Goal: Information Seeking & Learning: Learn about a topic

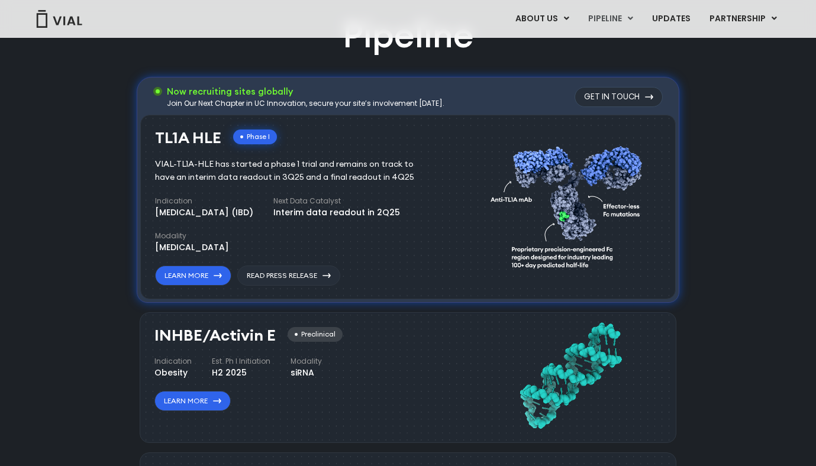
scroll to position [776, 0]
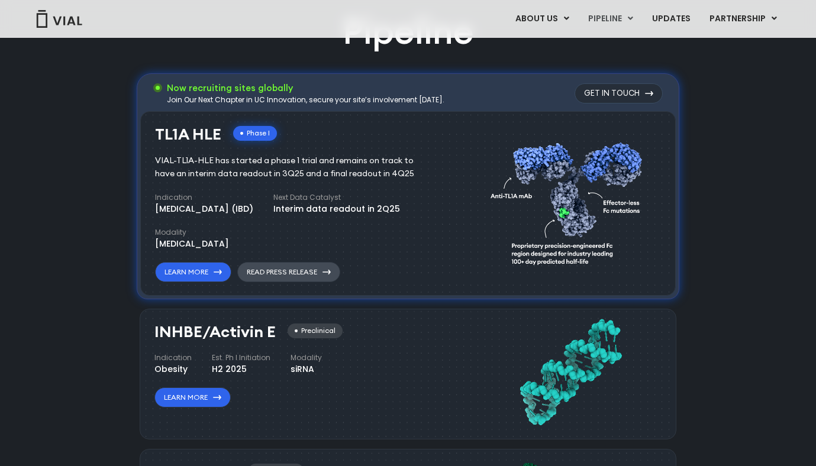
click at [306, 266] on link "Read Press Release" at bounding box center [288, 272] width 103 height 20
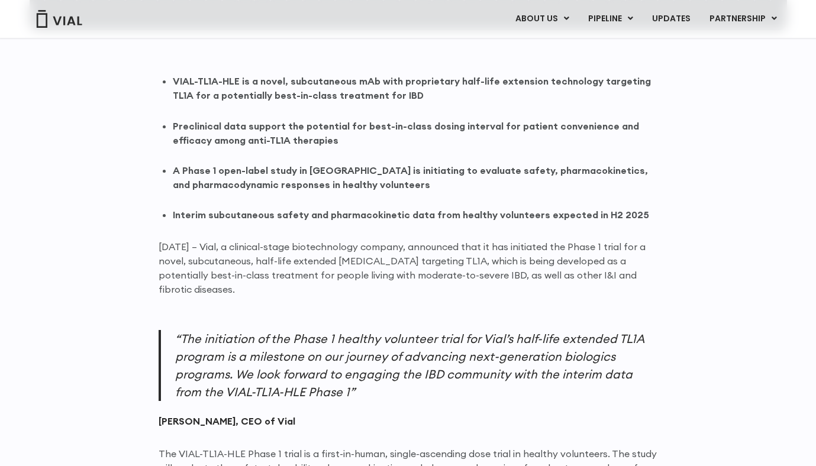
scroll to position [719, 0]
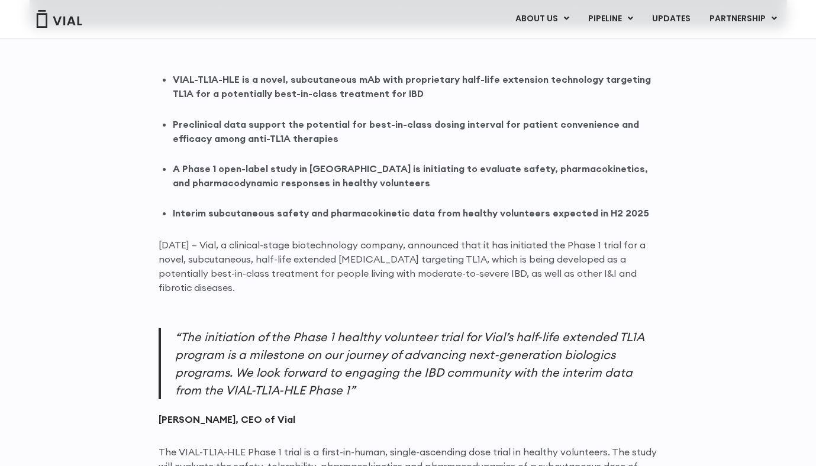
click at [590, 128] on strong "Preclinical data support the potential for best-in-class dosing interval for pa…" at bounding box center [406, 131] width 466 height 26
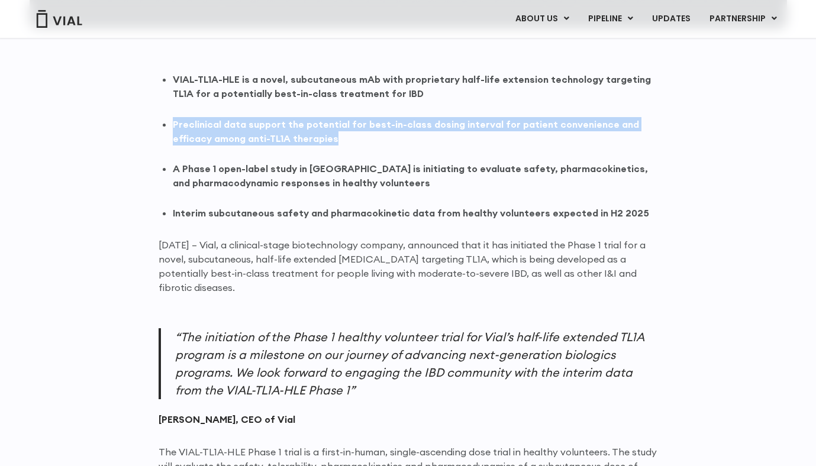
click at [590, 128] on strong "Preclinical data support the potential for best-in-class dosing interval for pa…" at bounding box center [406, 131] width 466 height 26
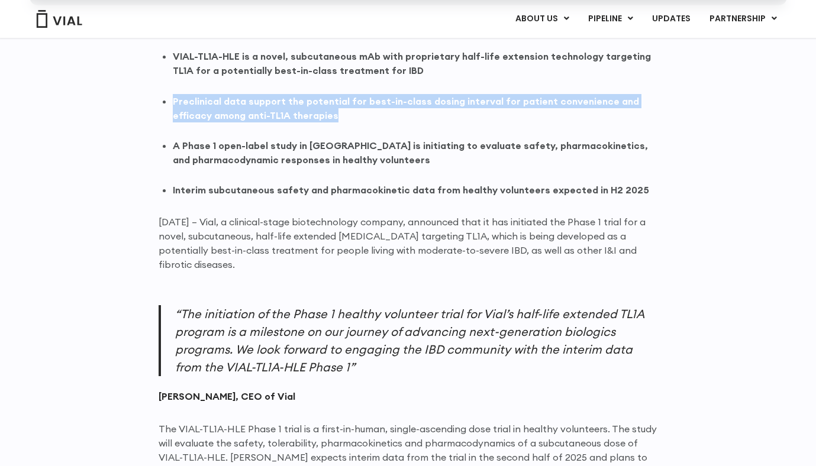
scroll to position [743, 0]
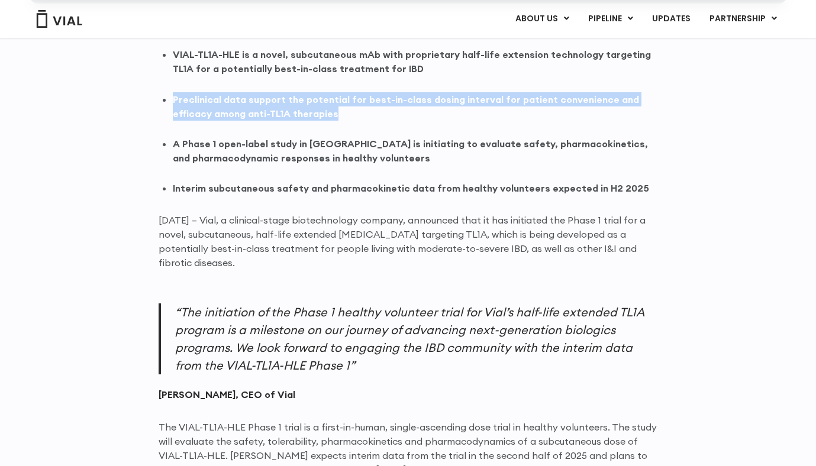
click at [583, 156] on li "A Phase 1 open-label study in [GEOGRAPHIC_DATA] is initiating to evaluate safet…" at bounding box center [415, 151] width 485 height 28
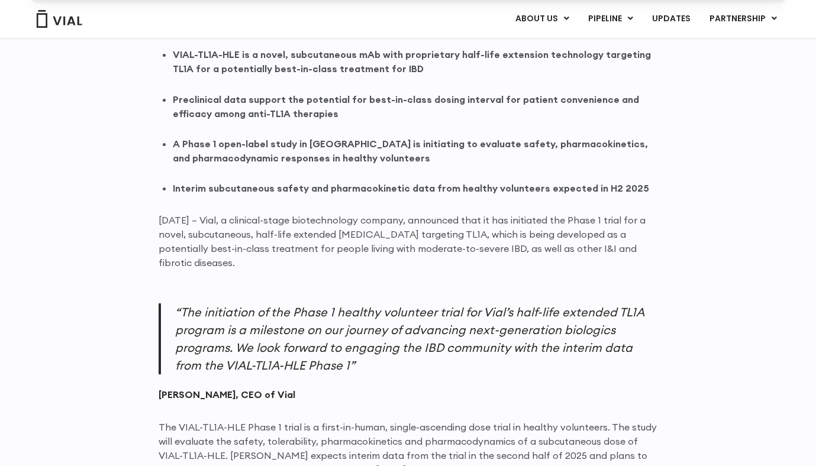
click at [583, 156] on li "A Phase 1 open-label study in [GEOGRAPHIC_DATA] is initiating to evaluate safet…" at bounding box center [415, 151] width 485 height 28
